Goal: Information Seeking & Learning: Learn about a topic

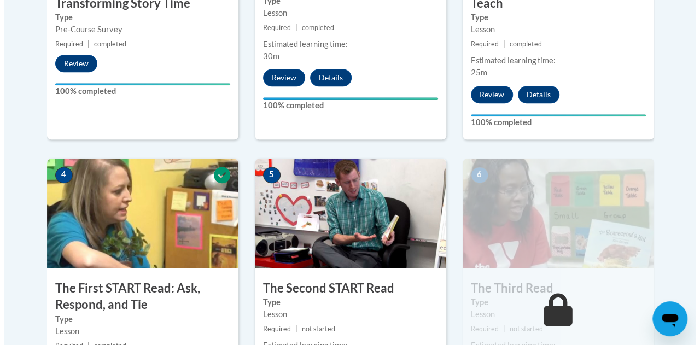
scroll to position [746, 0]
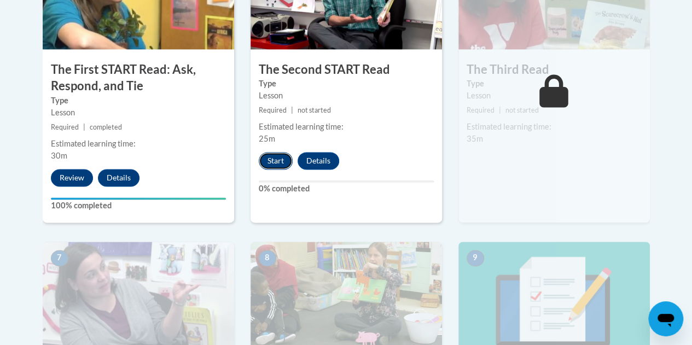
click at [268, 160] on button "Start" at bounding box center [276, 161] width 34 height 18
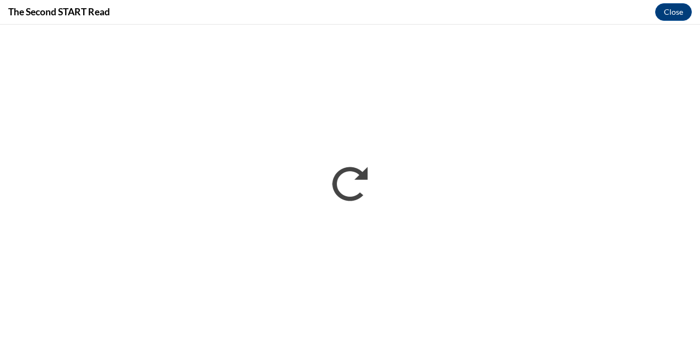
scroll to position [0, 0]
